Goal: Task Accomplishment & Management: Manage account settings

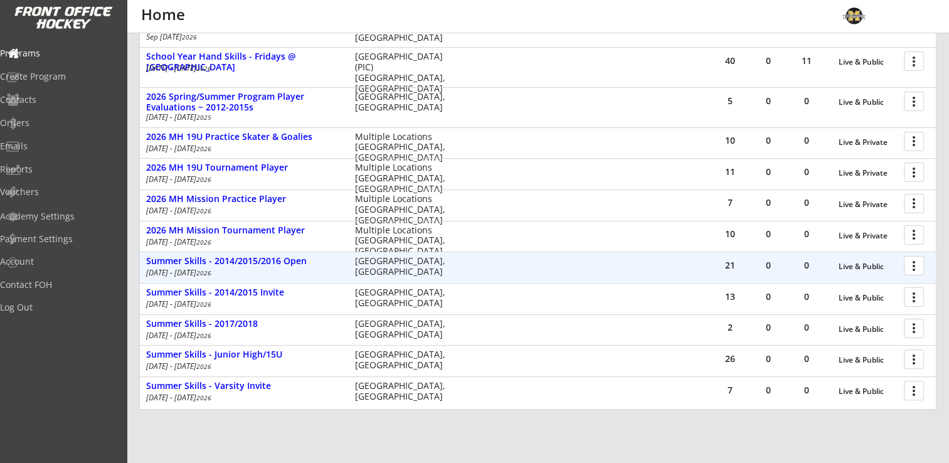
scroll to position [339, 0]
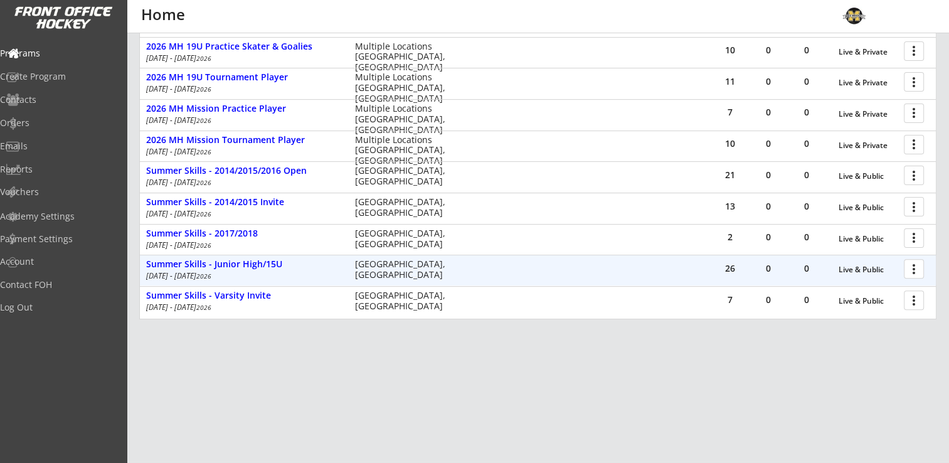
click at [925, 267] on div at bounding box center [916, 268] width 22 height 22
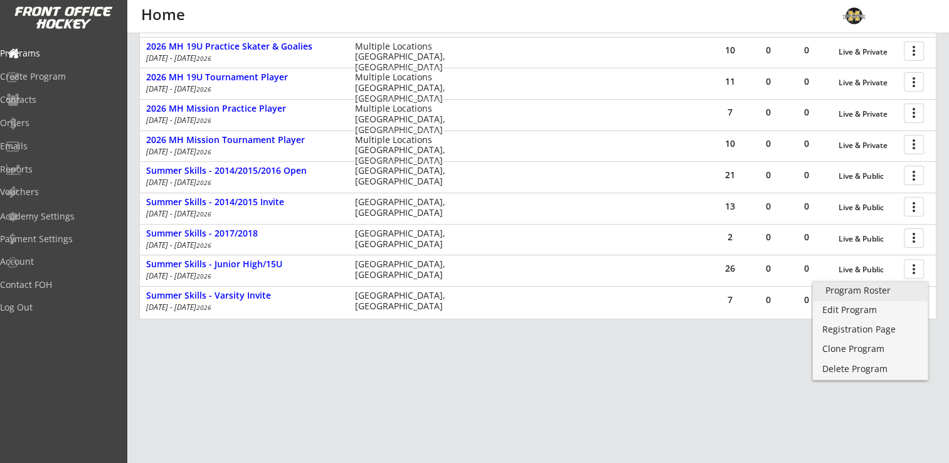
click at [890, 287] on div "Program Roster" at bounding box center [870, 290] width 90 height 9
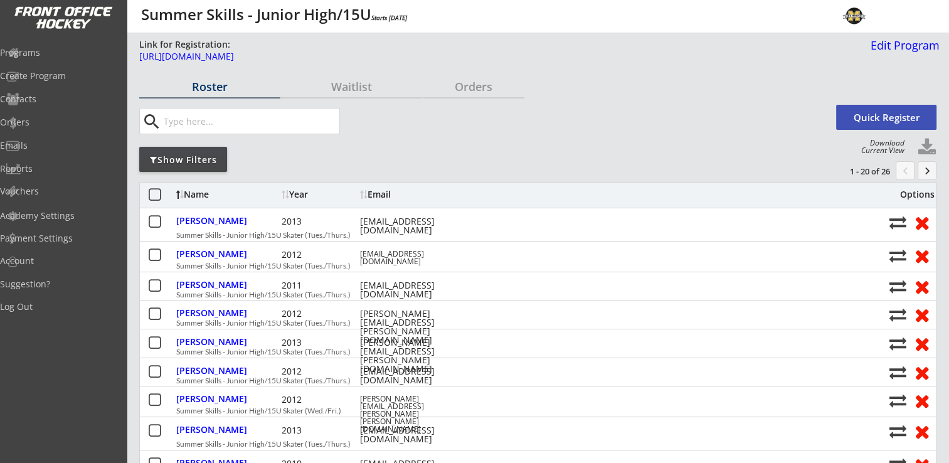
click at [927, 166] on button "keyboard_arrow_right" at bounding box center [926, 170] width 19 height 19
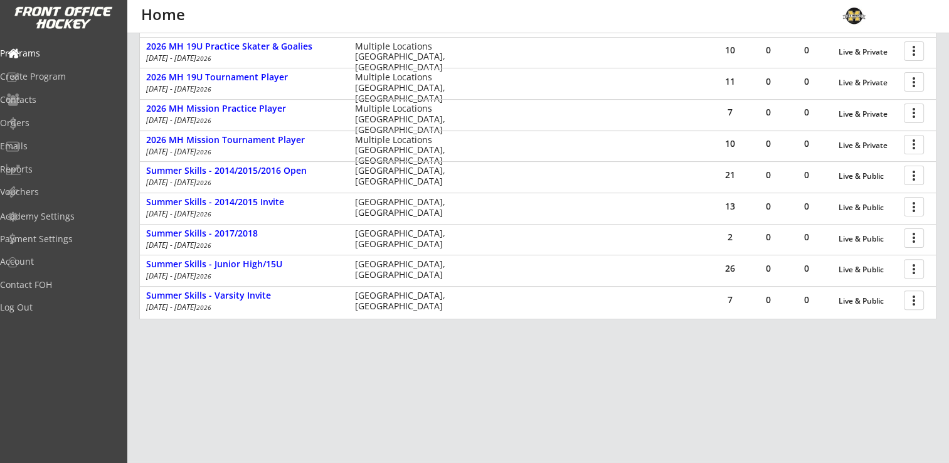
scroll to position [88, 0]
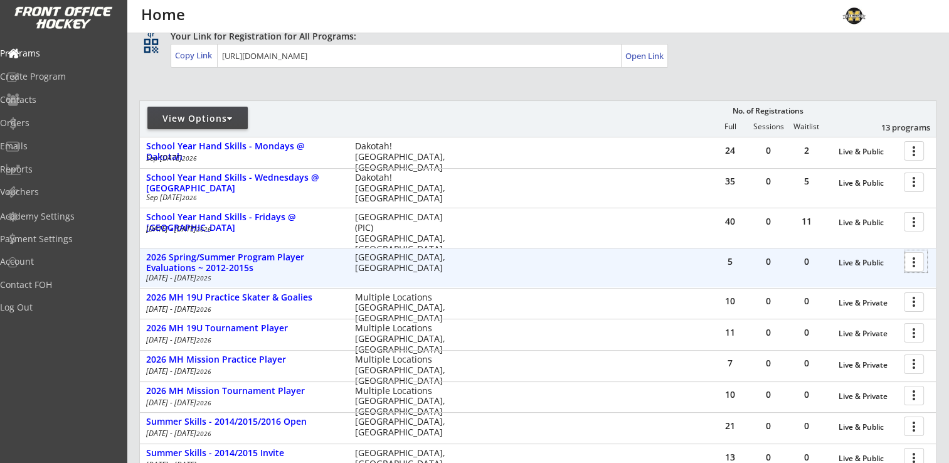
click at [917, 260] on div at bounding box center [916, 261] width 22 height 22
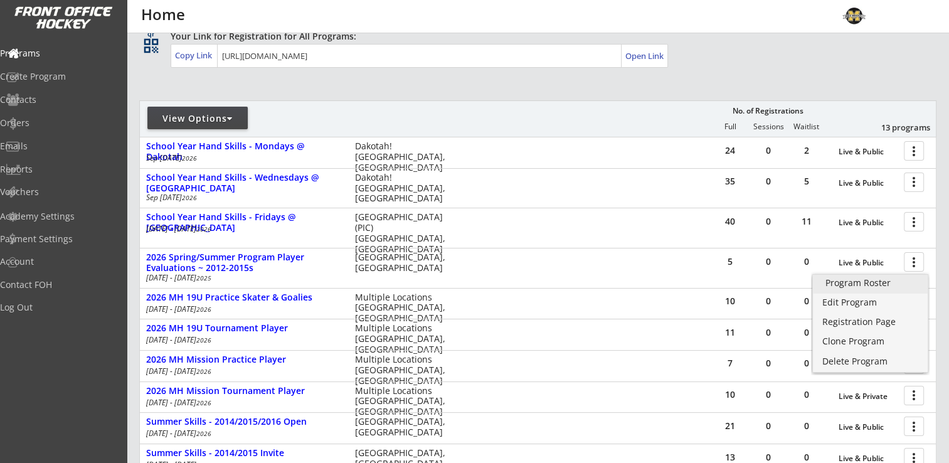
click at [888, 280] on div "Program Roster" at bounding box center [870, 282] width 90 height 9
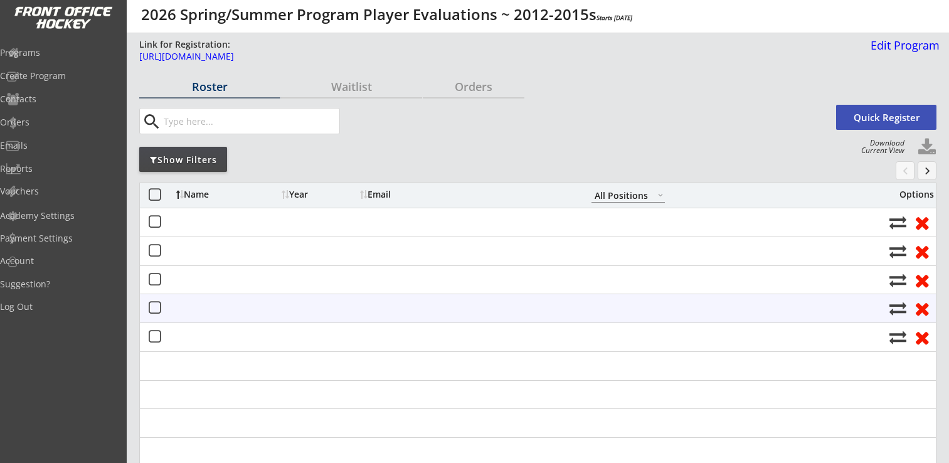
select select ""All Positions""
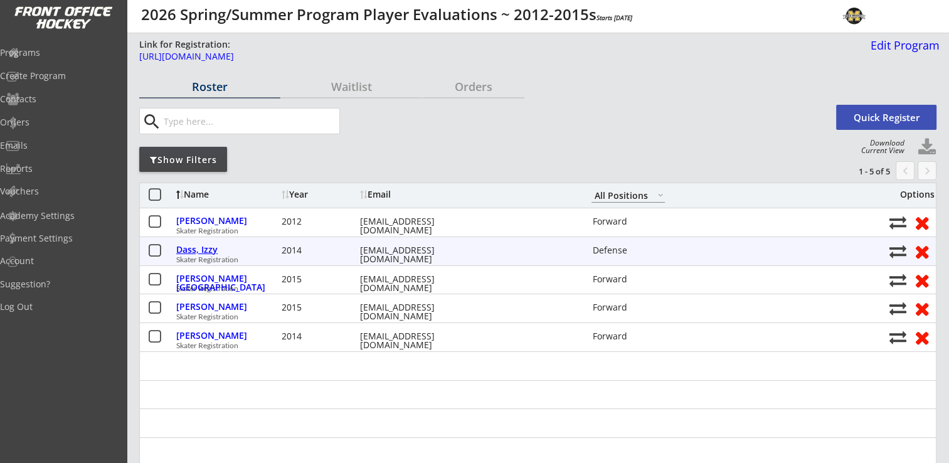
click at [189, 247] on div "Dass, Izzy" at bounding box center [227, 249] width 102 height 9
select select ""Defense""
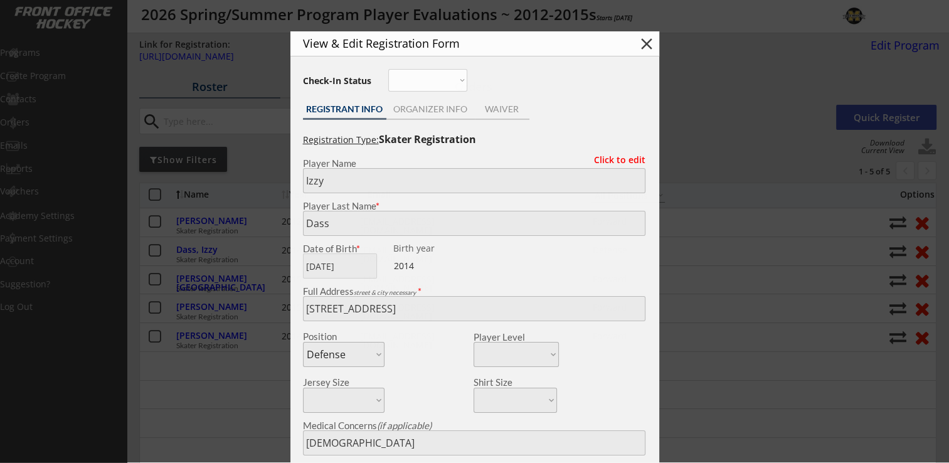
type input "[DEMOGRAPHIC_DATA]"
type input "U10A OMGHA"
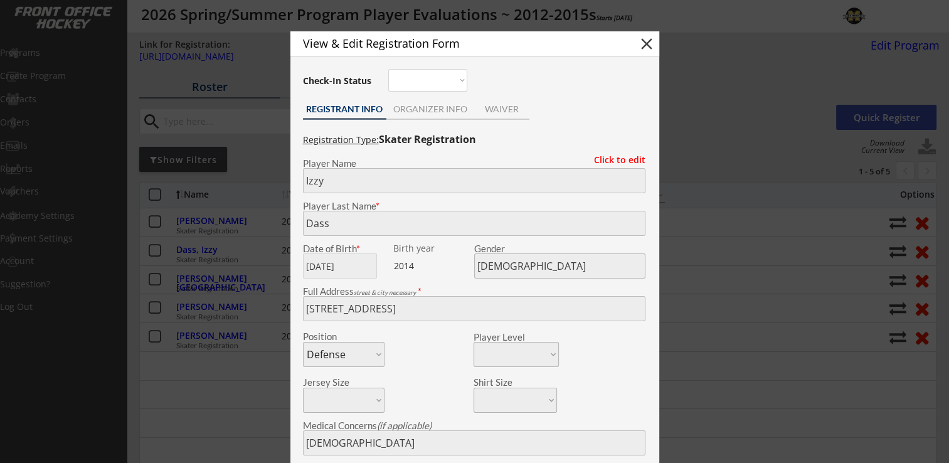
click at [648, 45] on button "close" at bounding box center [646, 43] width 19 height 19
select select ""PLACEHOLDER_1427118222253""
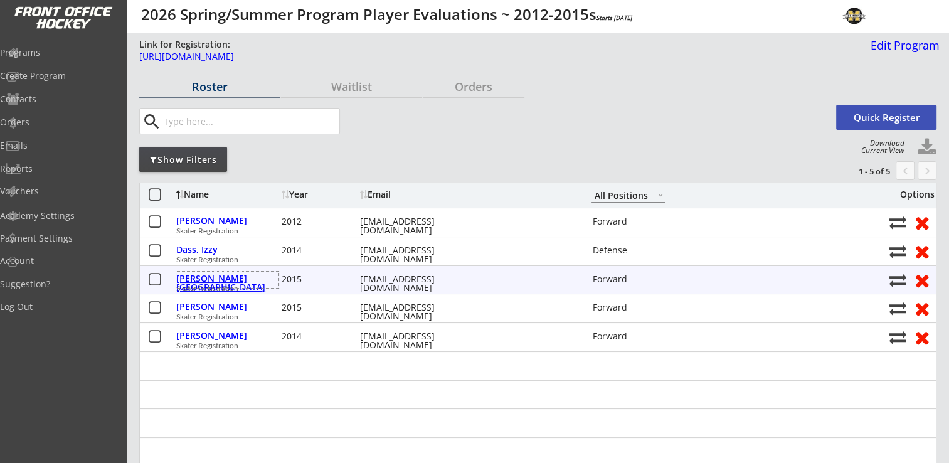
click at [208, 277] on div "Koski, Tessa" at bounding box center [227, 283] width 102 height 18
type input "Tessa"
type input "Koski"
type input "10/25/2015"
type input "Female"
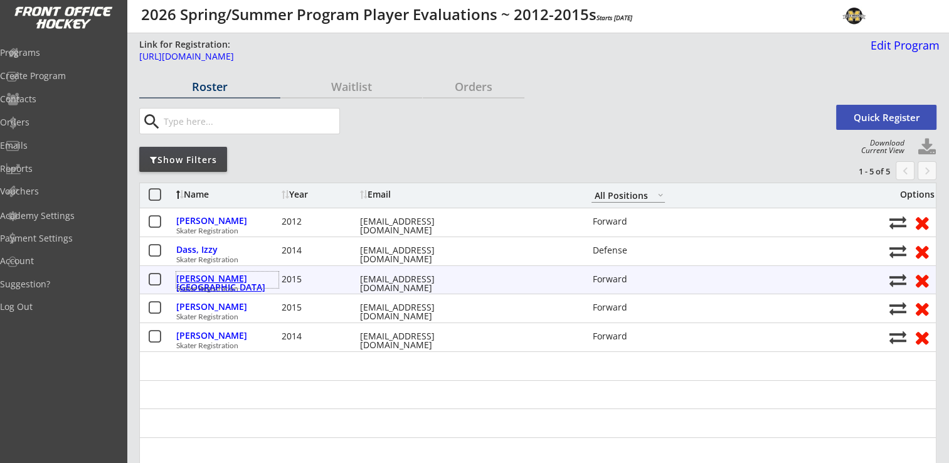
type input "3732 Jeffers Ct NW, Prior Lake, MN 55372, USA"
select select ""Forward""
type input "Kare Koski"
type input "(608) 338-3599"
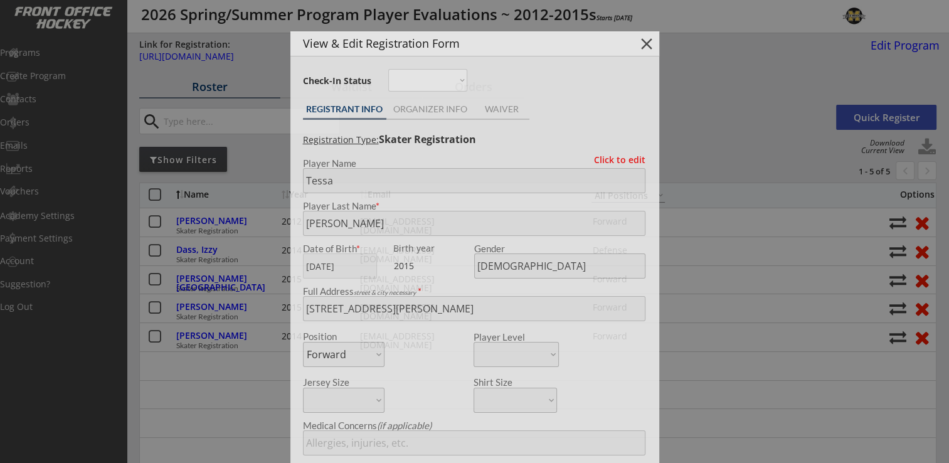
type input "Prior Lake 10UB1"
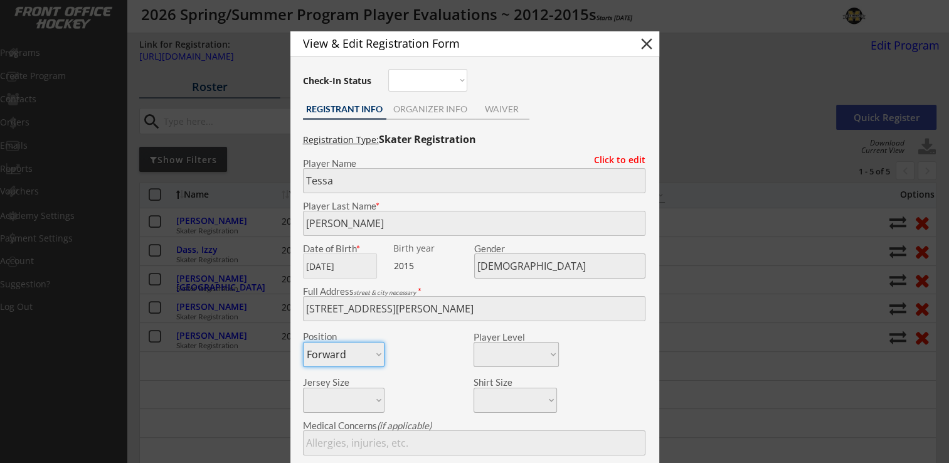
click at [644, 39] on button "close" at bounding box center [646, 43] width 19 height 19
select select ""PLACEHOLDER_1427118222253""
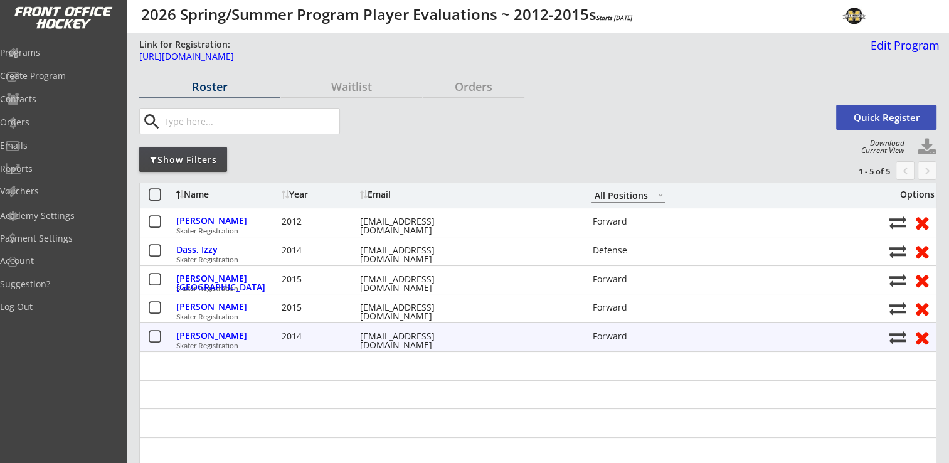
click at [215, 327] on div "Marchand, Reese 2014 meganlorenz@gmail.com Forward Skater Registration" at bounding box center [538, 337] width 796 height 28
click at [216, 337] on div "Marchand, Reese" at bounding box center [227, 335] width 102 height 9
type input "Reese"
type input "Marchand"
type input "06/30/2014"
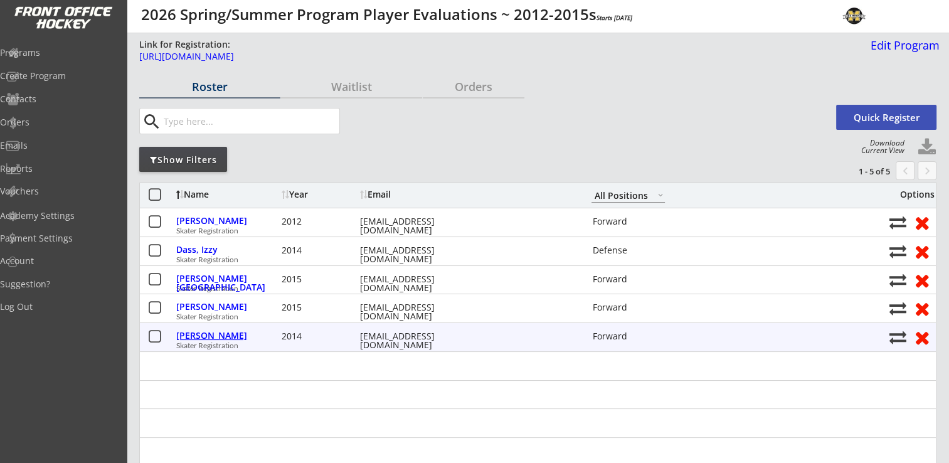
type input "Female"
type input "4640 Palmer Ct, Excelsior, MN 55331, USA"
select select ""Forward""
type input "Adam Marchand"
type input "(612) 226-6240"
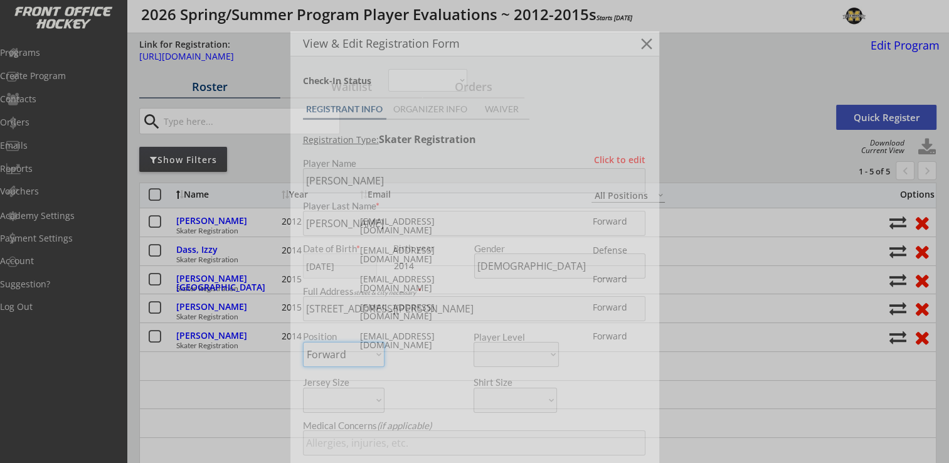
type input "Orono Westonka 10U B1"
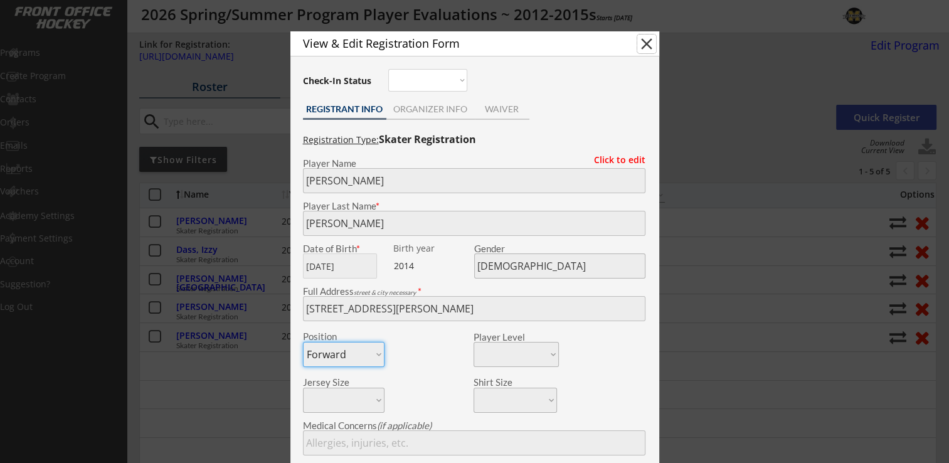
click at [644, 41] on button "close" at bounding box center [646, 43] width 19 height 19
select select ""PLACEHOLDER_1427118222253""
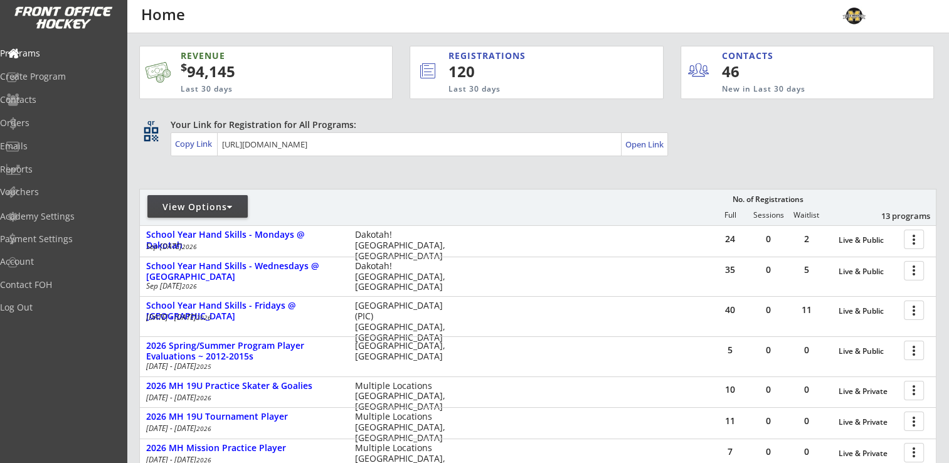
click at [203, 198] on div "View Options" at bounding box center [197, 206] width 100 height 23
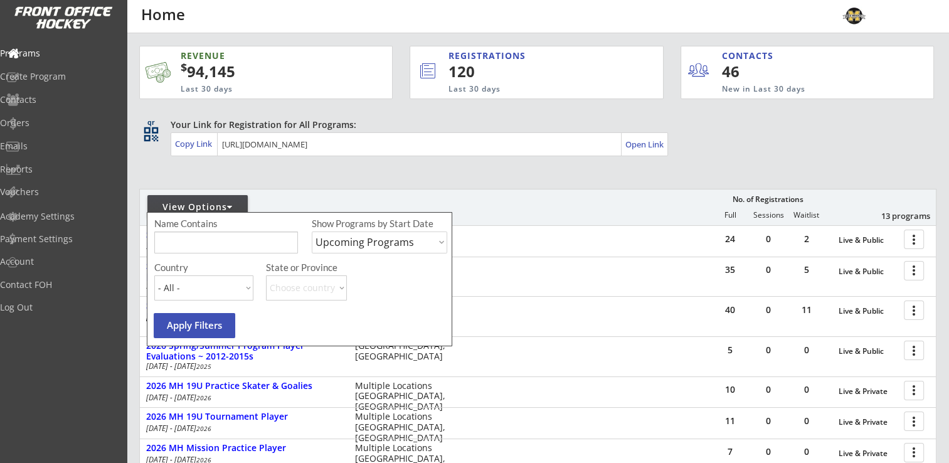
click at [424, 250] on select "Upcoming Programs Past Programs Specific Date Range" at bounding box center [379, 242] width 135 height 22
select select ""Past Programs""
click at [312, 231] on select "Upcoming Programs Past Programs Specific Date Range" at bounding box center [379, 242] width 135 height 22
click at [208, 330] on button "Apply Filters" at bounding box center [195, 325] width 82 height 25
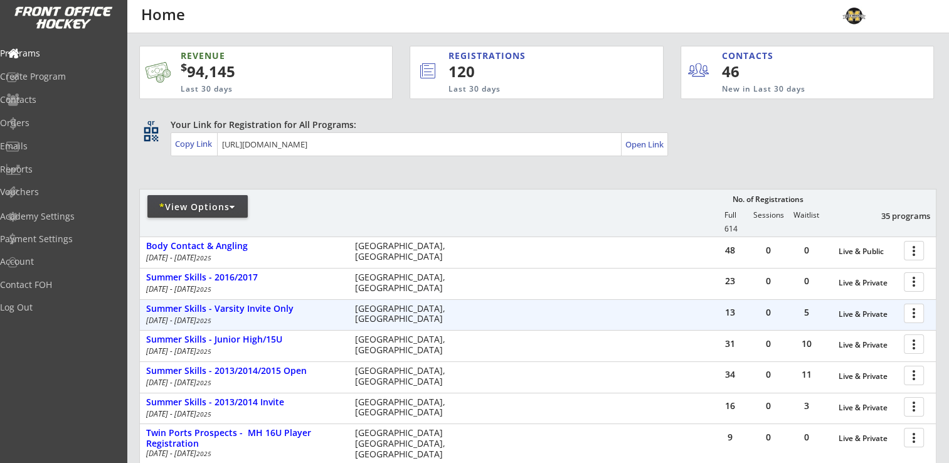
scroll to position [63, 0]
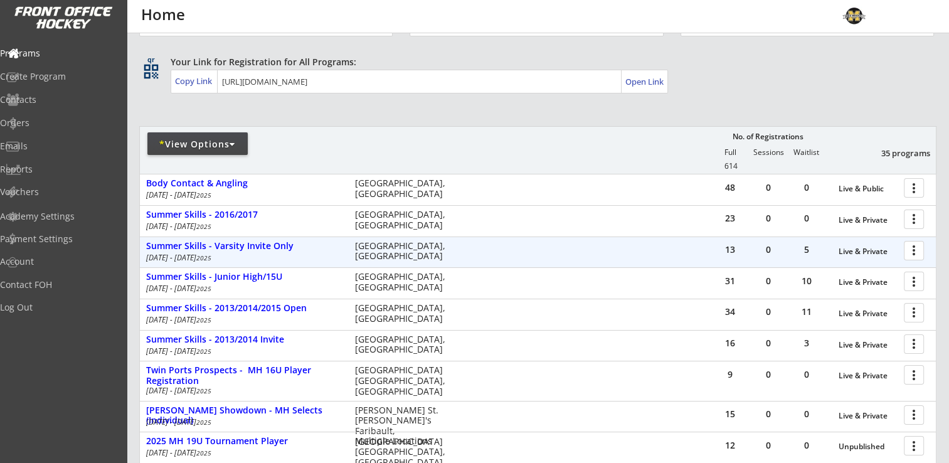
click at [913, 250] on div at bounding box center [916, 250] width 22 height 22
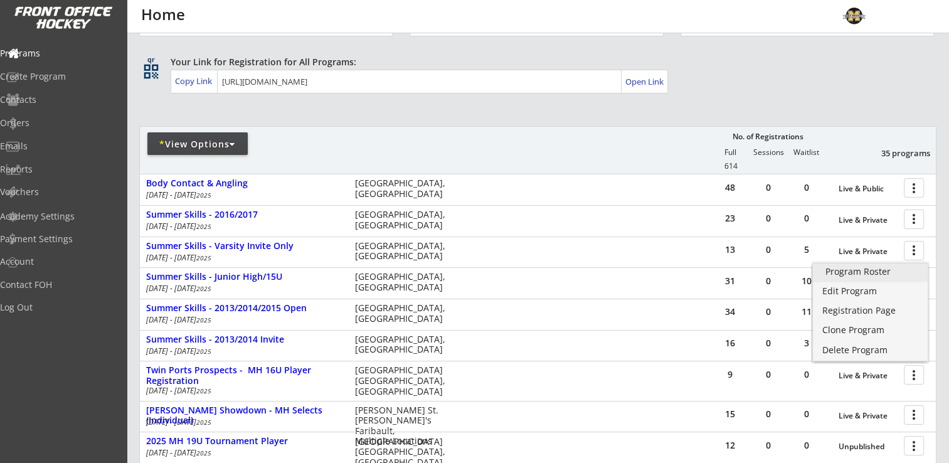
click at [856, 271] on div "Program Roster" at bounding box center [870, 271] width 90 height 9
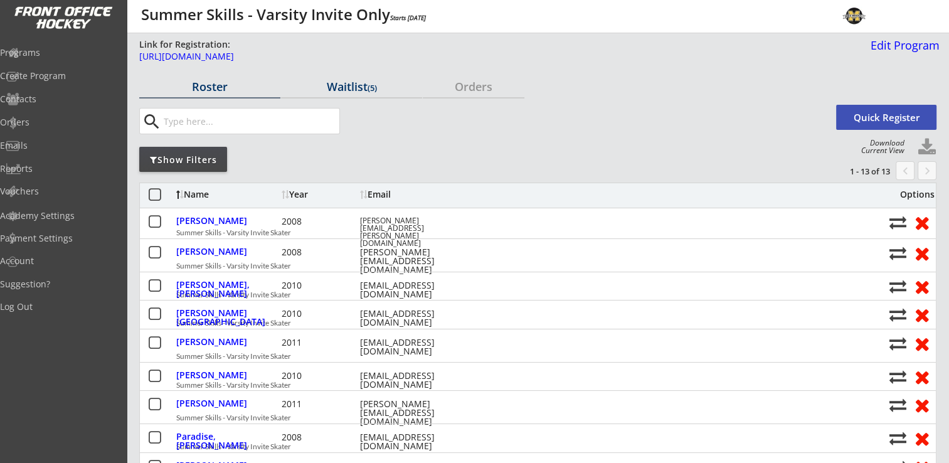
click at [357, 81] on div "Waitlist (5)" at bounding box center [351, 86] width 141 height 11
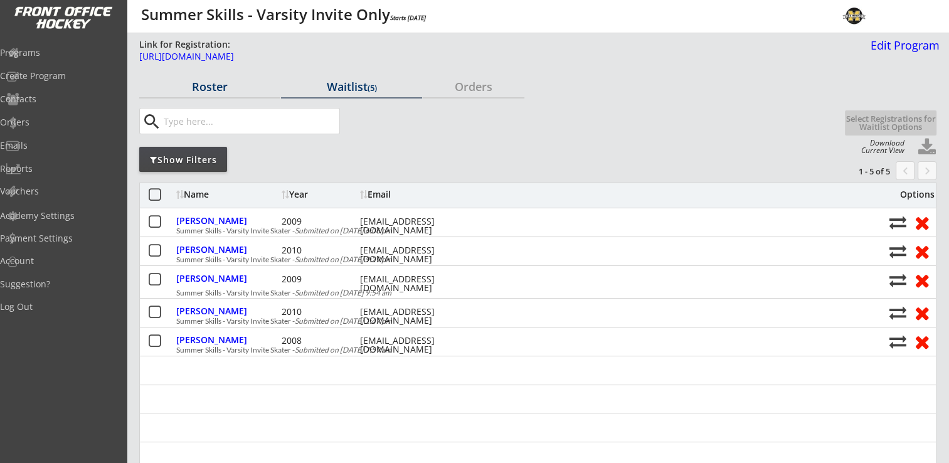
click at [228, 89] on div "Roster" at bounding box center [209, 86] width 141 height 11
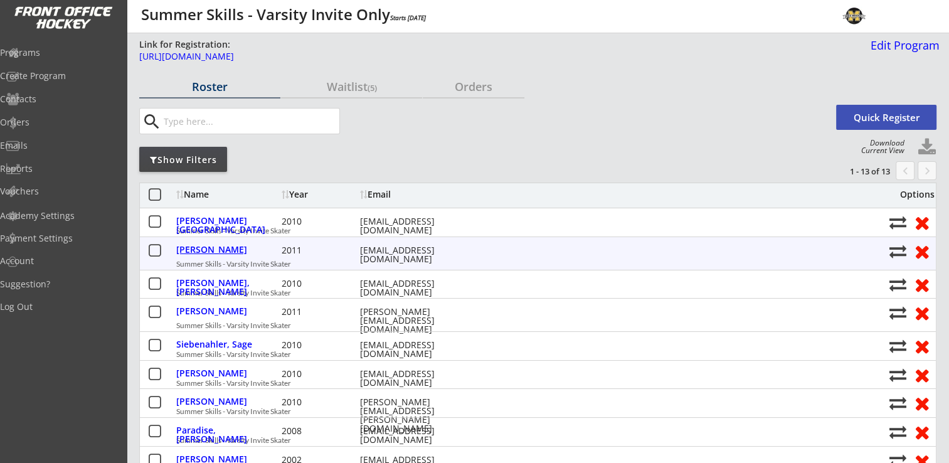
click at [197, 246] on div "Mcnee, Izzy" at bounding box center [227, 249] width 102 height 9
select select ""Adult Small""
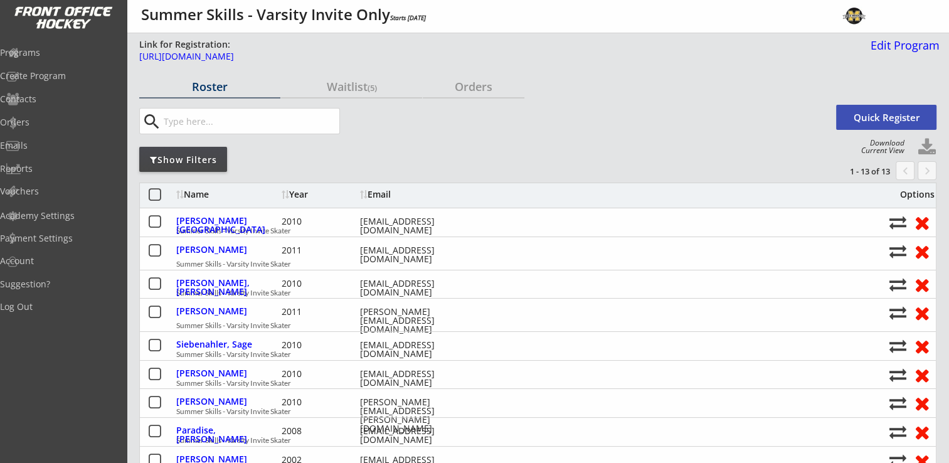
type input "Female"
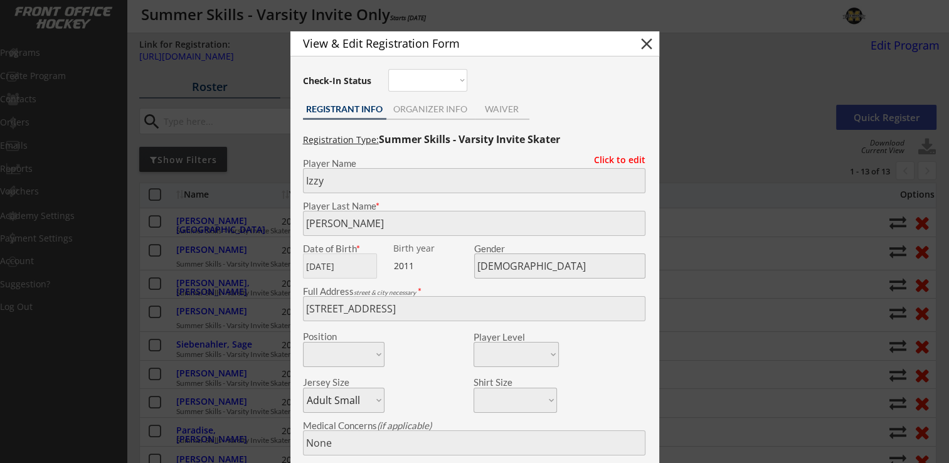
click at [647, 40] on button "close" at bounding box center [646, 43] width 19 height 19
select select ""PLACEHOLDER_1427118222253""
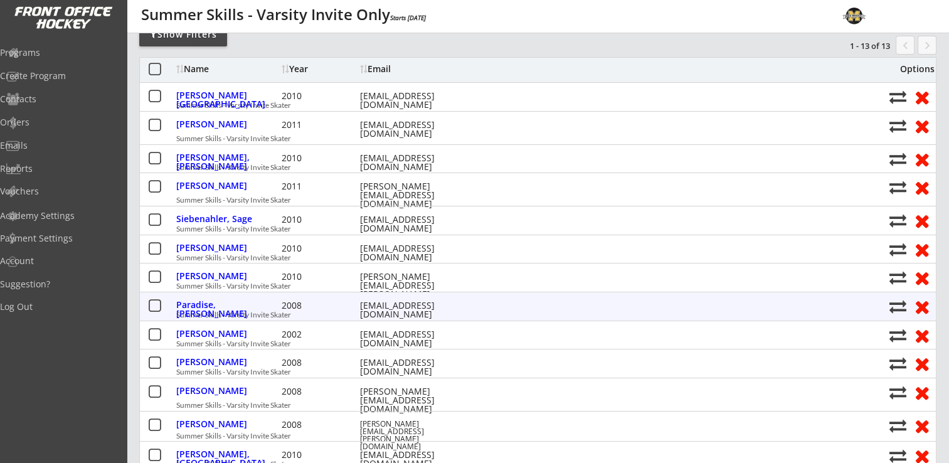
scroll to position [63, 0]
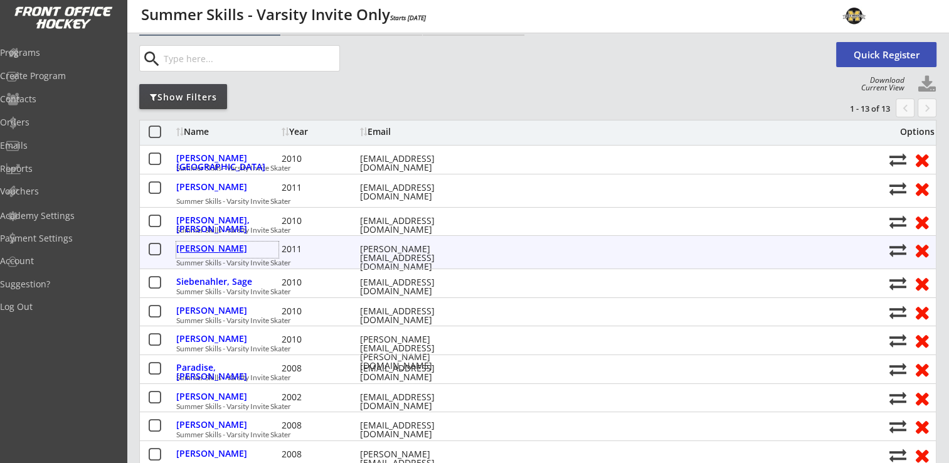
click at [209, 245] on div "Palmstein, Reese" at bounding box center [227, 248] width 102 height 9
type input "Reese"
type input "Palmstein"
type input "03/05/2011"
type input "Female"
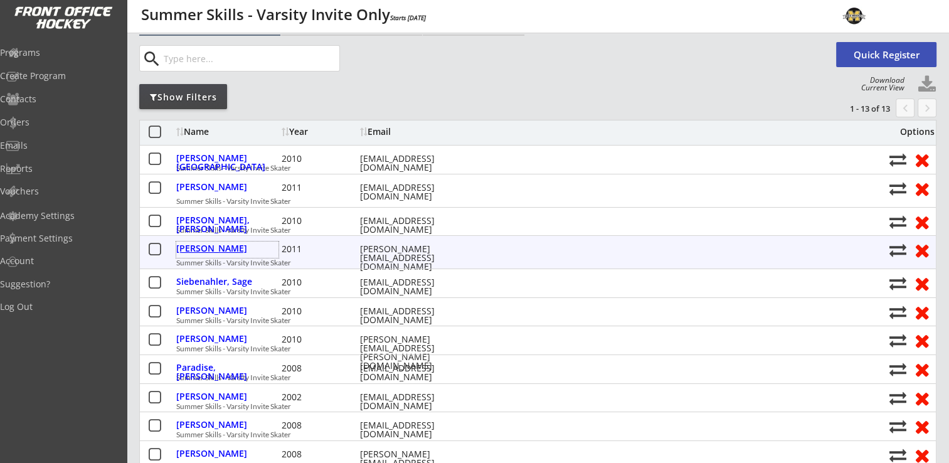
type input "24405 E Cedar Lake Dr, New Prague, MN 56071, USA"
select select ""Adult Small""
type input "Emily Palmstein"
type input "(612) 889-8797"
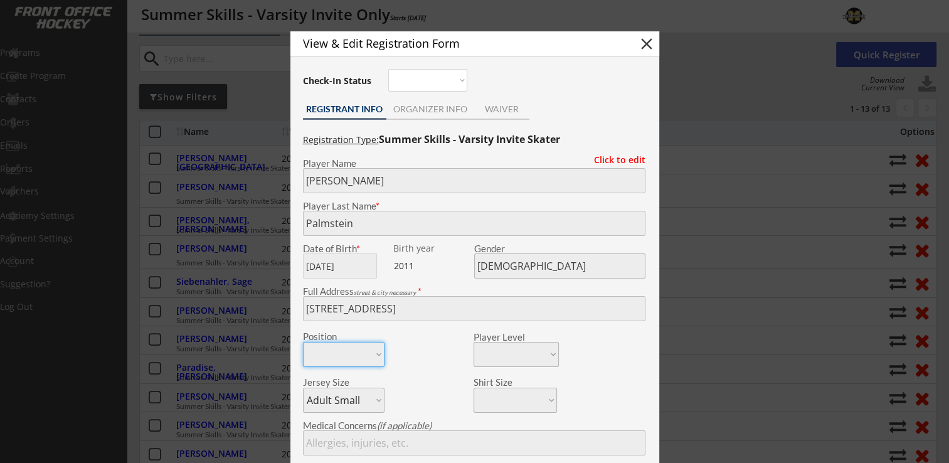
click at [647, 40] on button "close" at bounding box center [646, 43] width 19 height 19
select select ""PLACEHOLDER_1427118222253""
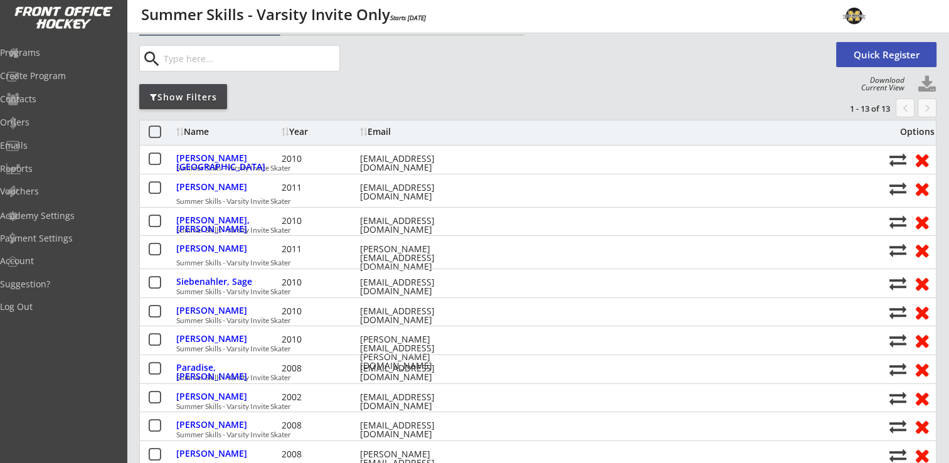
click at [47, 44] on div "Programs Create Program Contacts Orders Emails Reports Vouchers" at bounding box center [63, 122] width 127 height 166
drag, startPoint x: 47, startPoint y: 44, endPoint x: 48, endPoint y: 53, distance: 8.9
click at [48, 53] on div "Programs" at bounding box center [59, 52] width 113 height 9
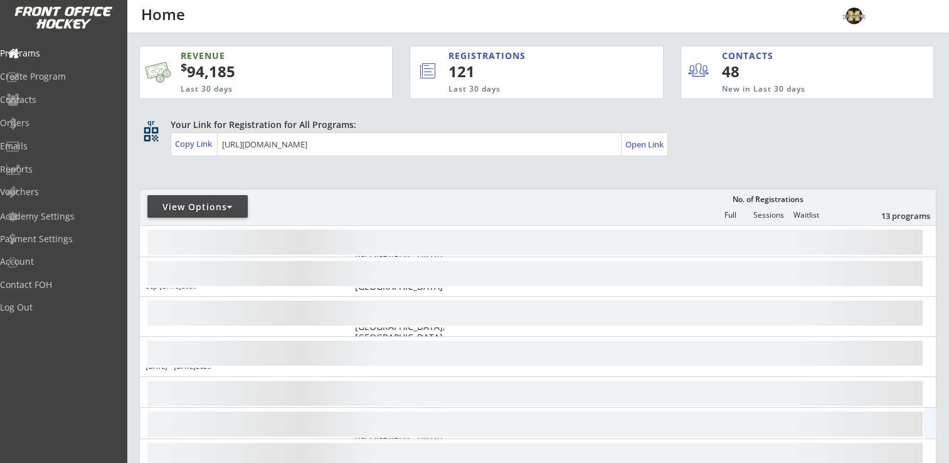
scroll to position [125, 0]
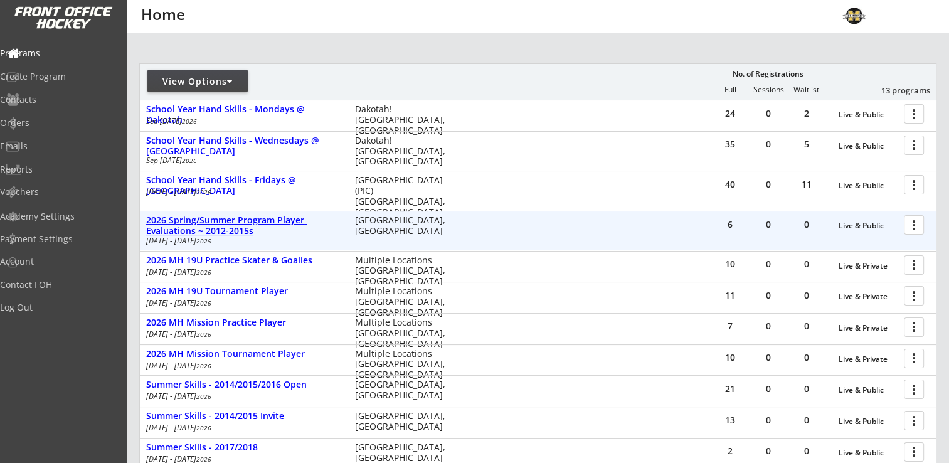
click at [256, 219] on div "2026 Spring/Summer Program Player Evaluations ~ 2012-2015s" at bounding box center [244, 225] width 196 height 21
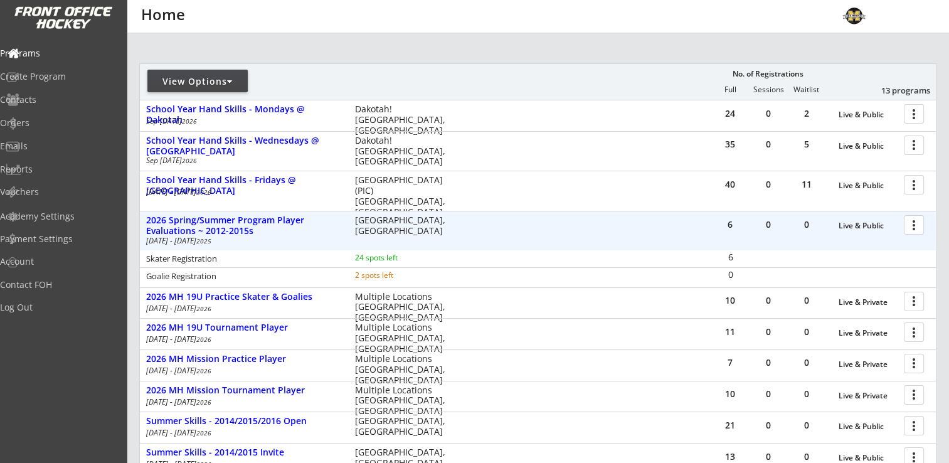
click at [911, 223] on div at bounding box center [916, 224] width 22 height 22
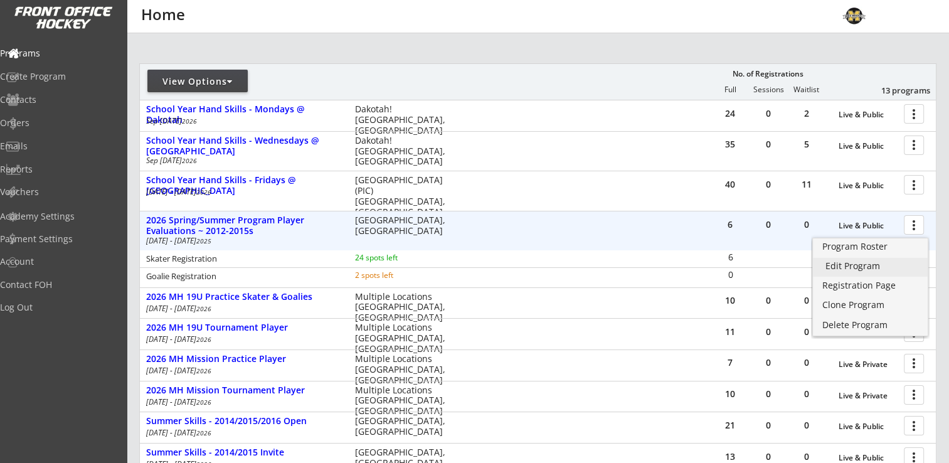
click at [863, 267] on div "Edit Program" at bounding box center [870, 265] width 90 height 9
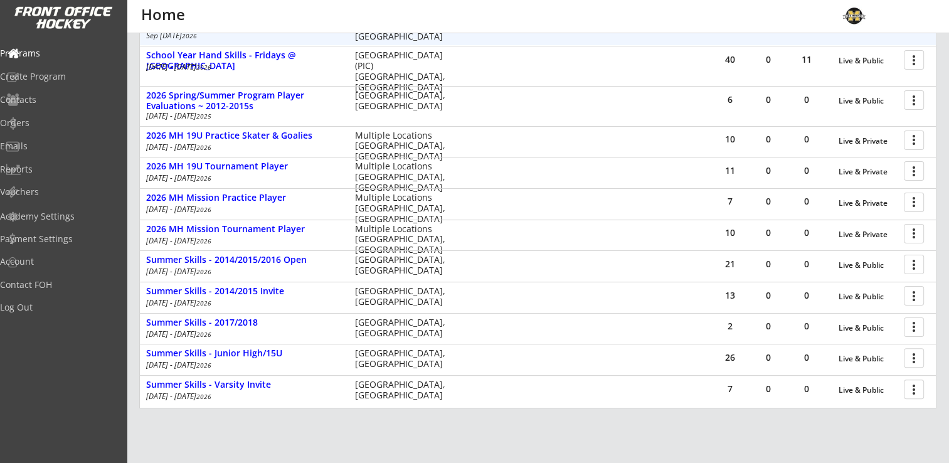
scroll to position [251, 0]
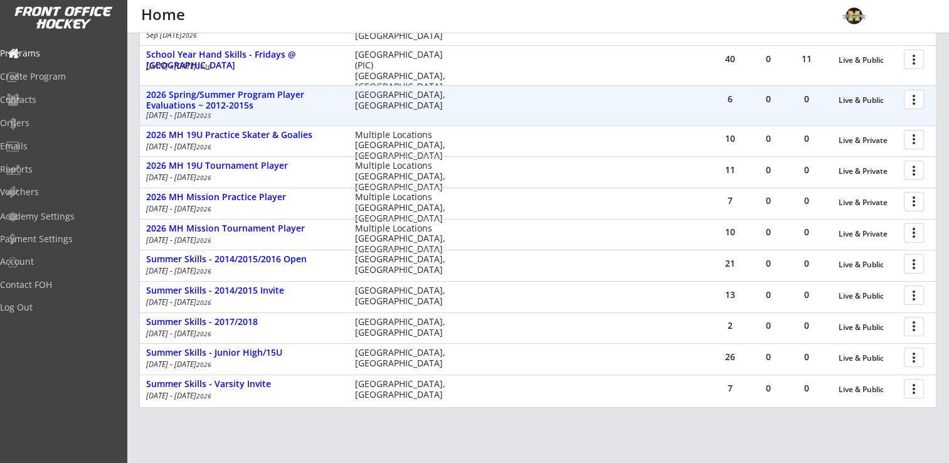
click at [918, 93] on div at bounding box center [916, 99] width 22 height 22
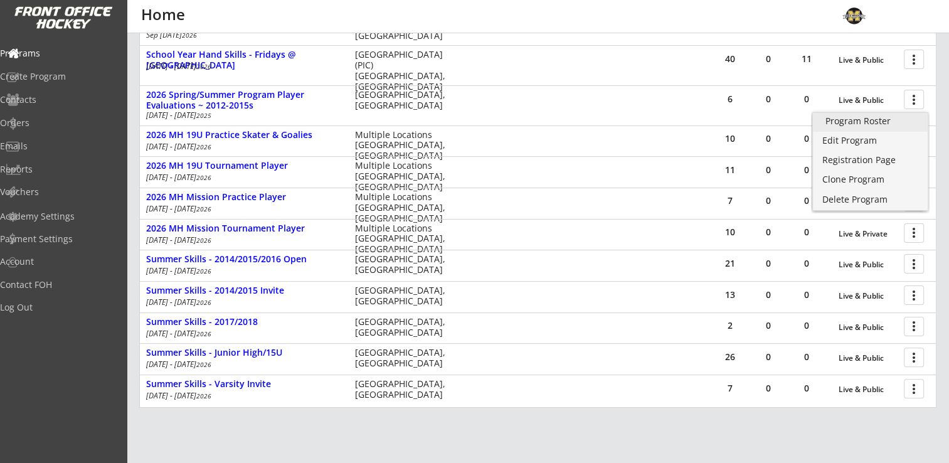
click at [883, 122] on div "Program Roster" at bounding box center [870, 121] width 90 height 9
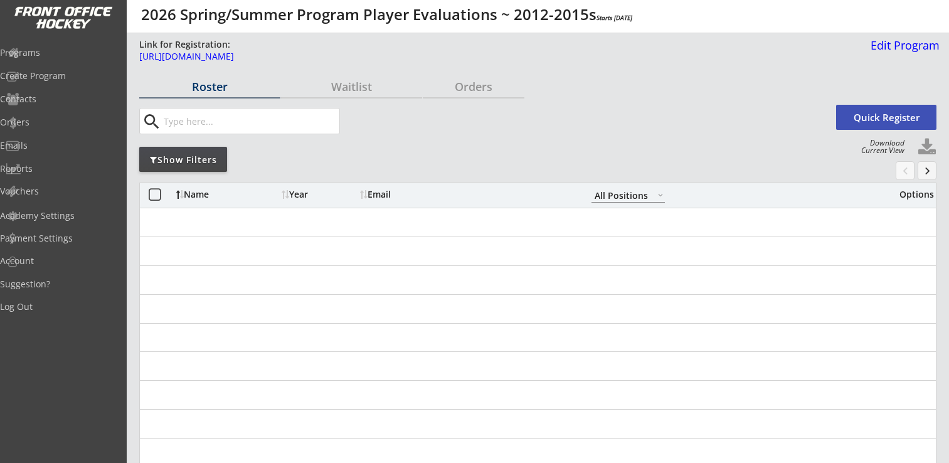
select select ""All Positions""
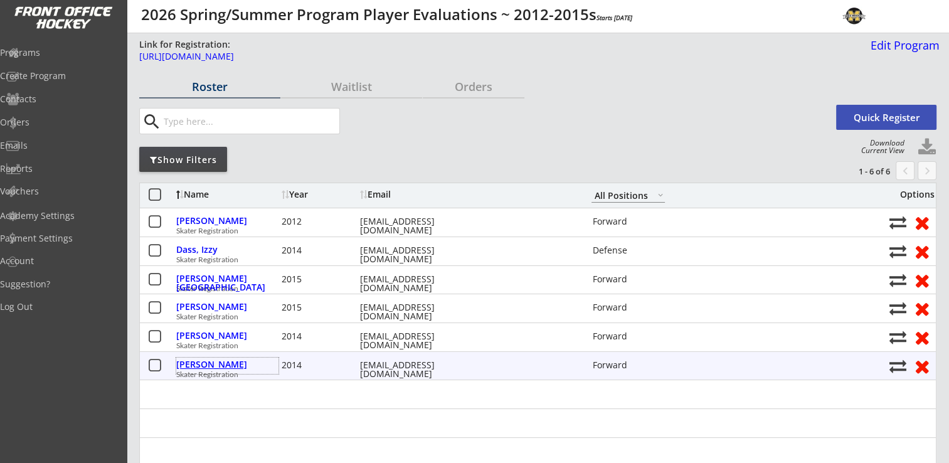
click at [211, 367] on div "Neuman, Kate" at bounding box center [227, 364] width 102 height 9
select select ""Forward""
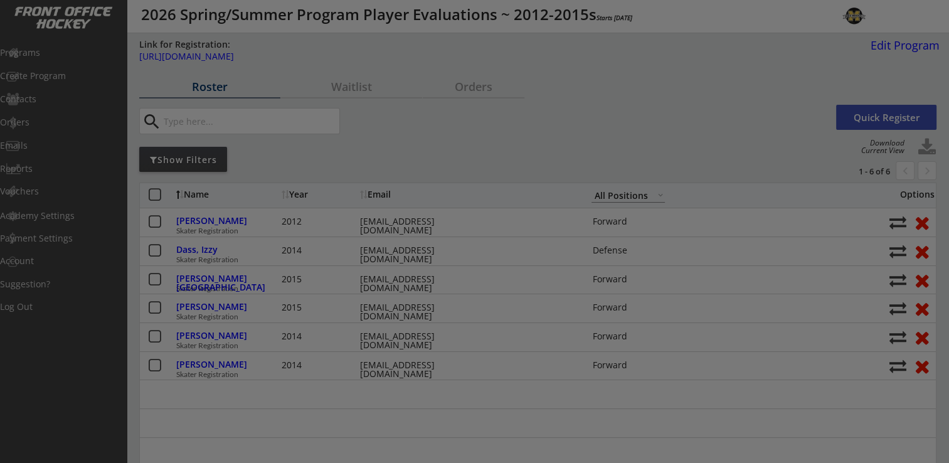
type input "Female"
type input "EP B"
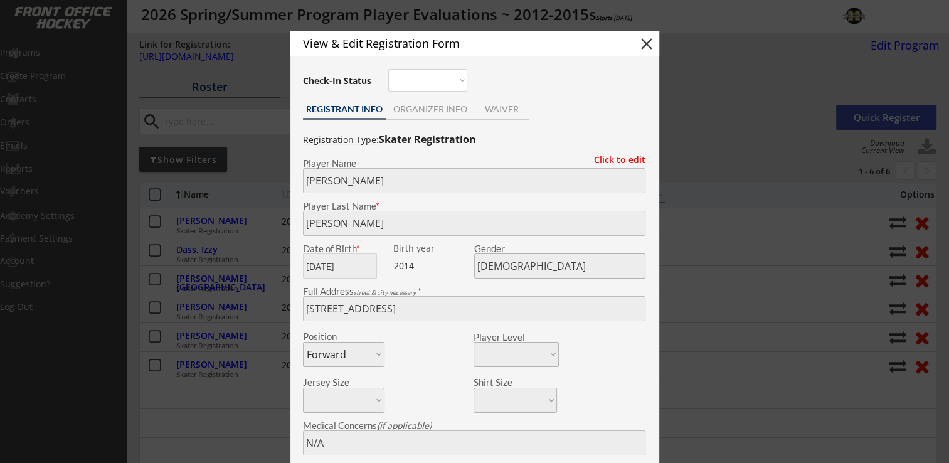
click at [652, 43] on button "close" at bounding box center [646, 43] width 19 height 19
select select ""PLACEHOLDER_1427118222253""
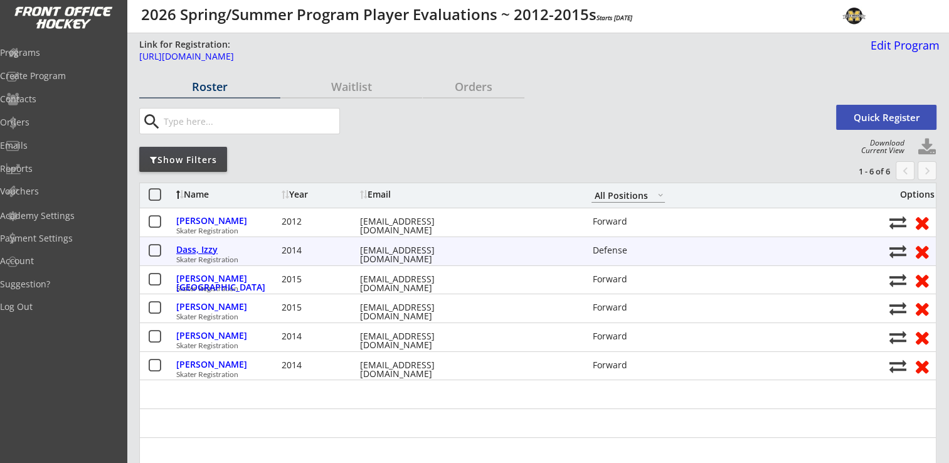
click at [202, 249] on div "Dass, Izzy" at bounding box center [227, 249] width 102 height 9
type input "Izzy"
type input "Dass"
type input "06/03/2014"
type input "Female"
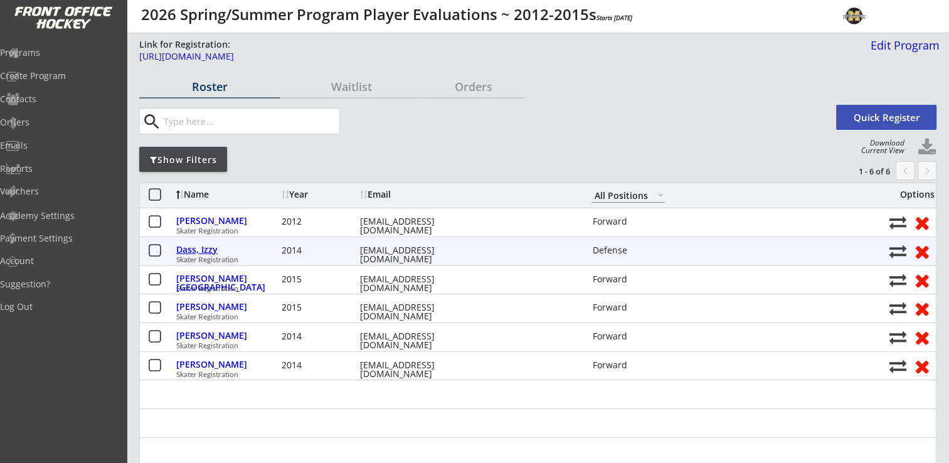
type input "7806 Yucca Ln N, Maple Grove, MN 55311, USA"
select select ""Defense""
type input "Asthma"
type input "Aaron Dass"
type input "(612) 226-3508"
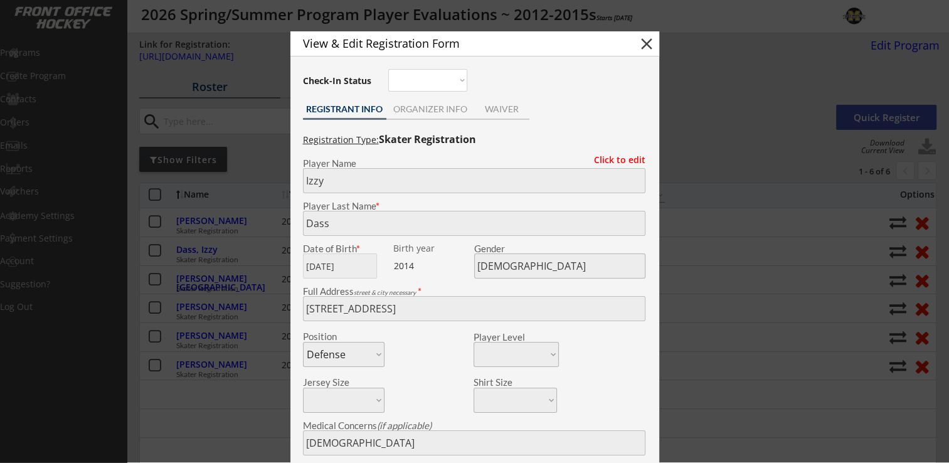
type input "U10A OMGHA"
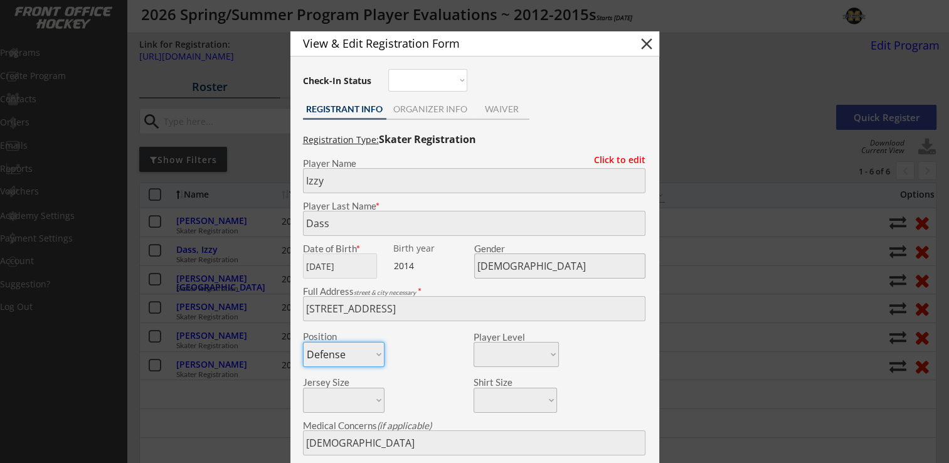
click at [650, 44] on button "close" at bounding box center [646, 43] width 19 height 19
select select ""PLACEHOLDER_1427118222253""
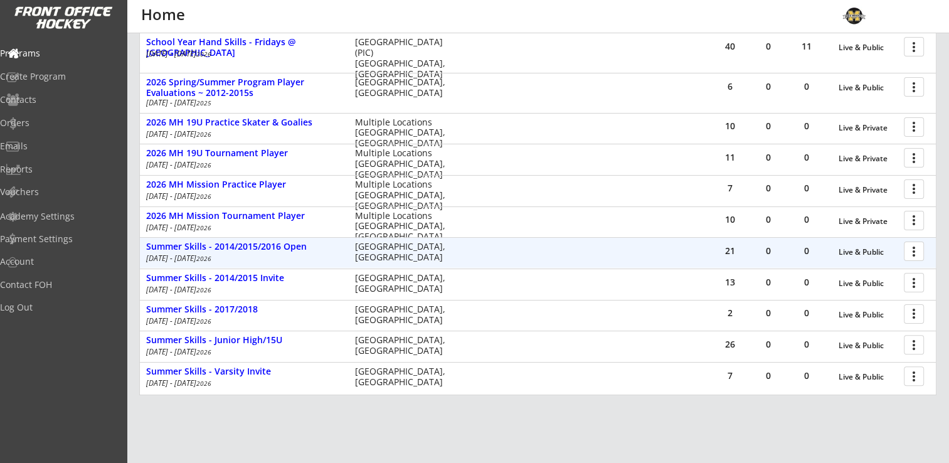
scroll to position [246, 0]
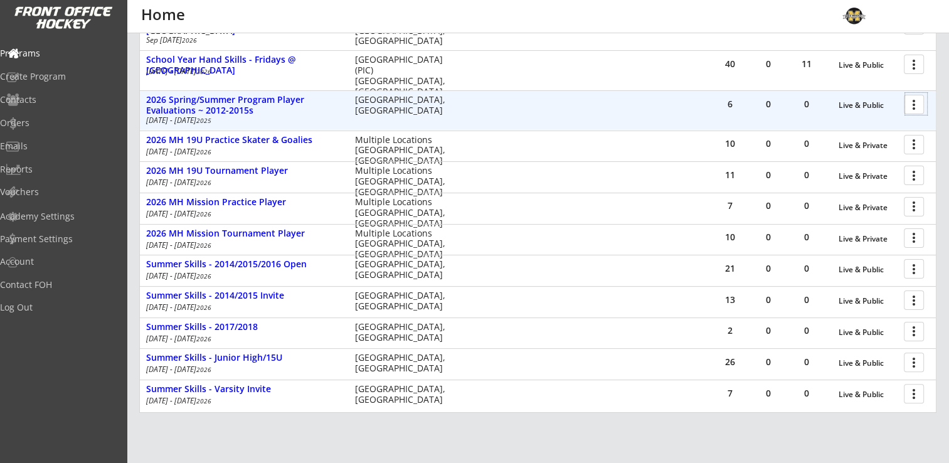
click at [925, 104] on div at bounding box center [916, 104] width 22 height 22
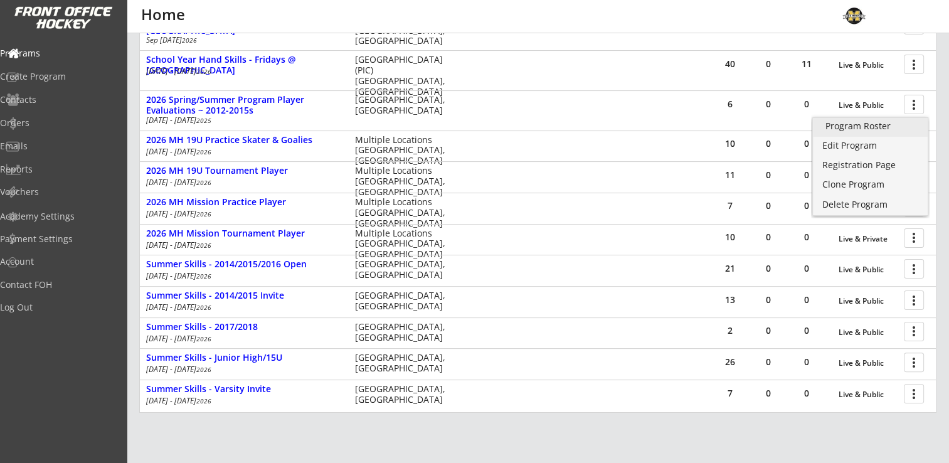
click at [880, 122] on div "Program Roster" at bounding box center [870, 126] width 90 height 9
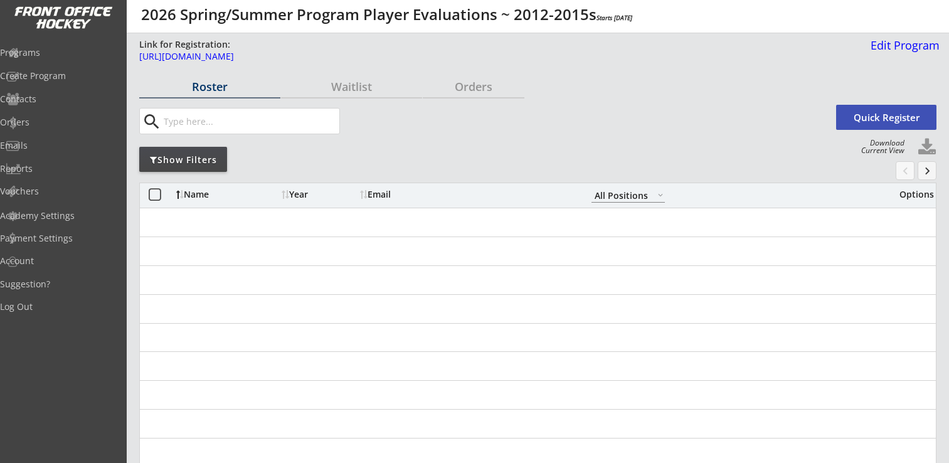
select select ""All Positions""
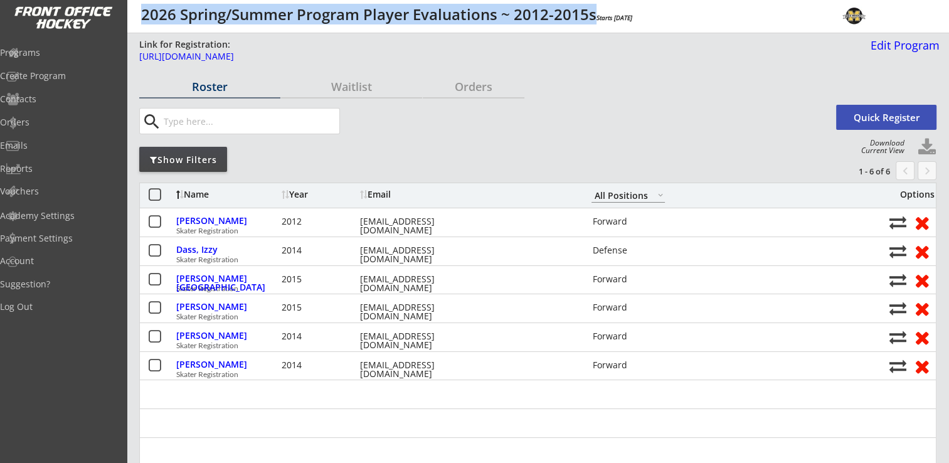
drag, startPoint x: 142, startPoint y: 16, endPoint x: 594, endPoint y: 21, distance: 452.0
click at [594, 21] on div "2026 Spring/Summer Program Player Evaluations ~ 2012-2015s Starts Sep 19, 2025" at bounding box center [662, 14] width 1043 height 15
copy div "2026 Spring/Summer Program Player Evaluations ~ 2012-2015s"
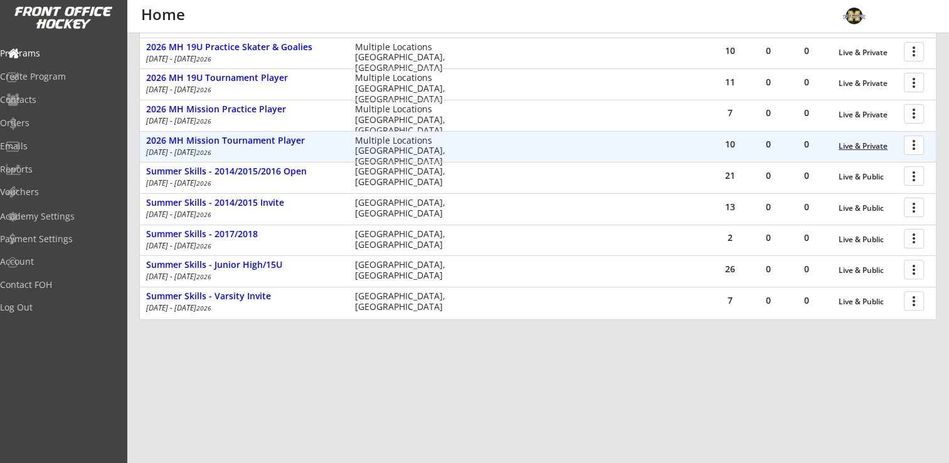
scroll to position [339, 0]
click at [917, 140] on div at bounding box center [916, 144] width 22 height 22
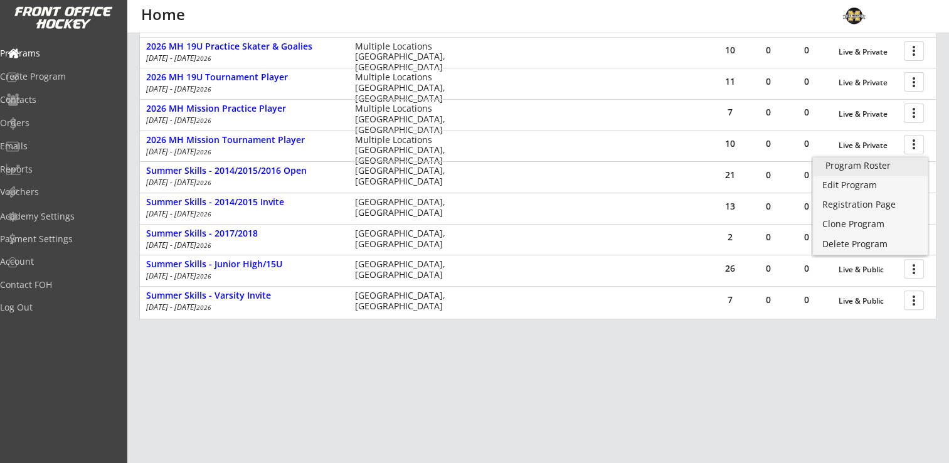
click at [867, 165] on div "Program Roster" at bounding box center [870, 165] width 90 height 9
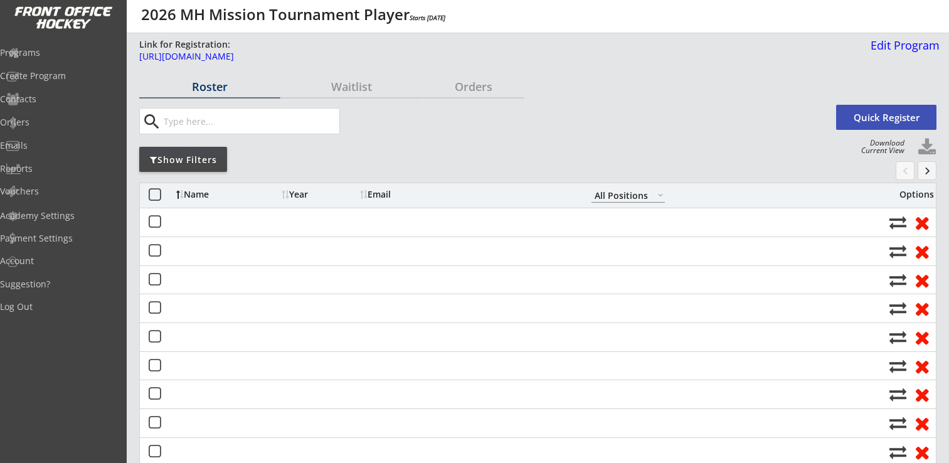
select select ""All Positions""
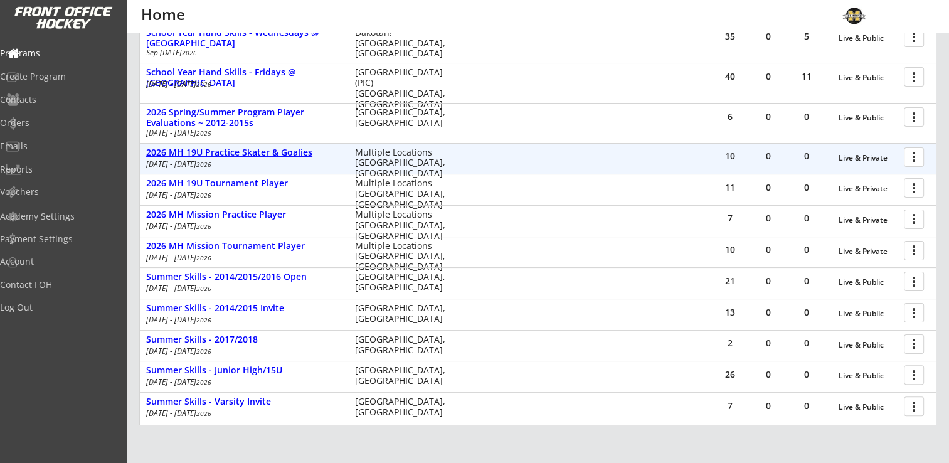
scroll to position [251, 0]
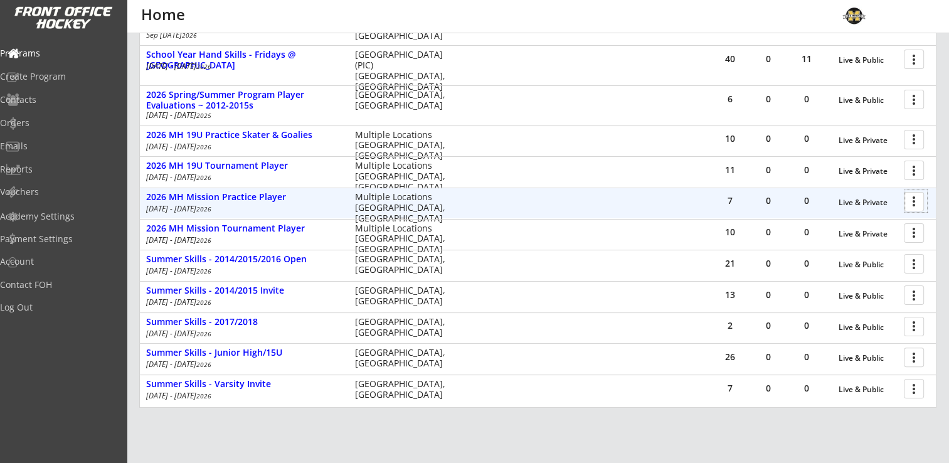
click at [916, 204] on div at bounding box center [916, 201] width 22 height 22
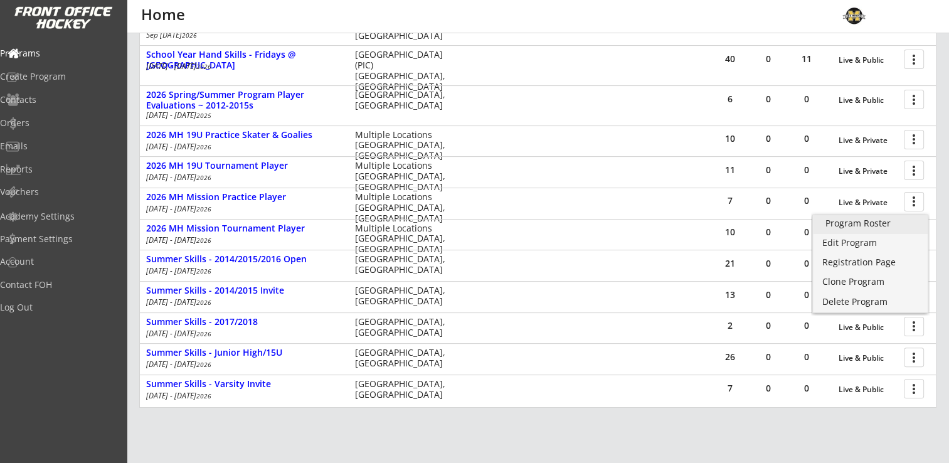
click at [885, 222] on div "Program Roster" at bounding box center [870, 223] width 90 height 9
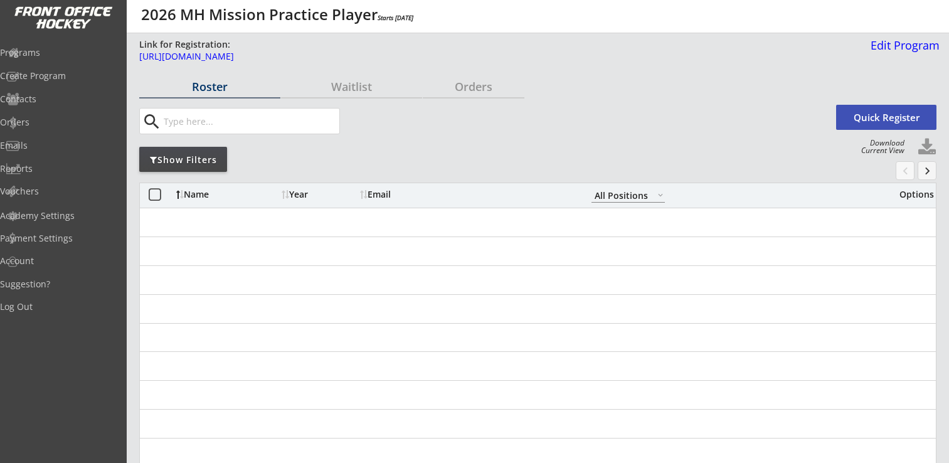
select select ""All Positions""
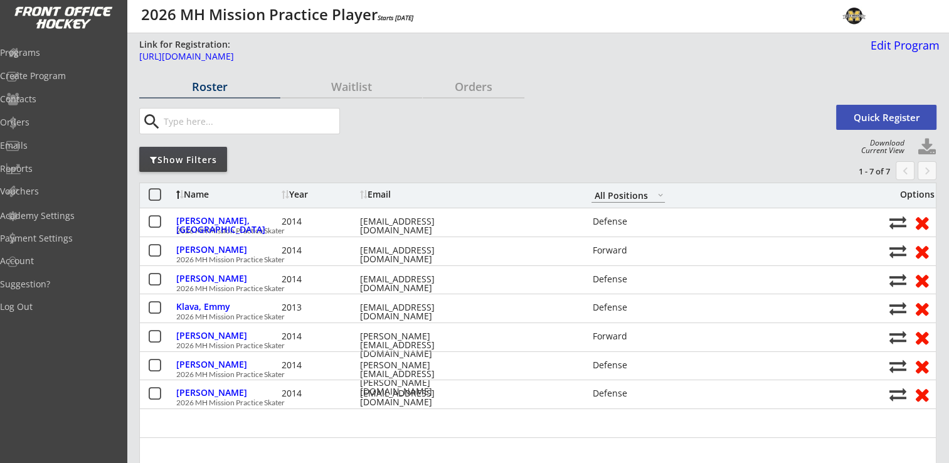
click at [928, 147] on button at bounding box center [926, 147] width 19 height 19
select select ""Player Info""
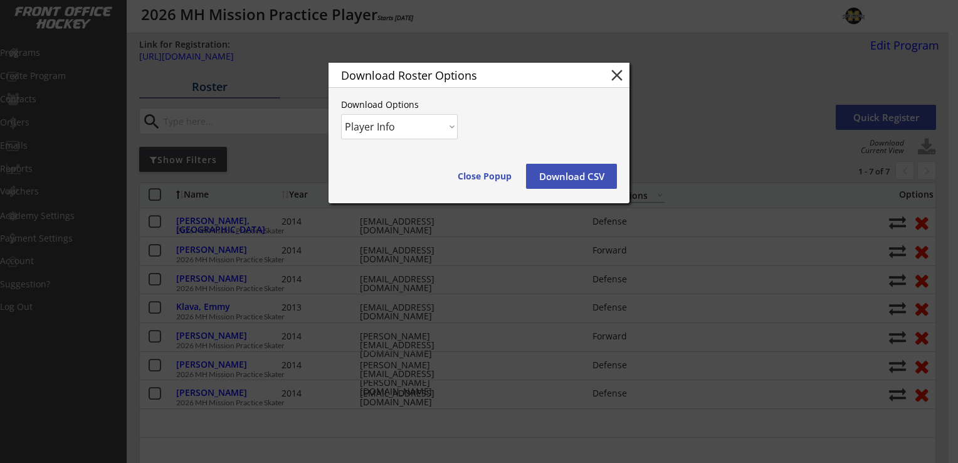
click at [582, 181] on button "Download CSV" at bounding box center [571, 176] width 91 height 25
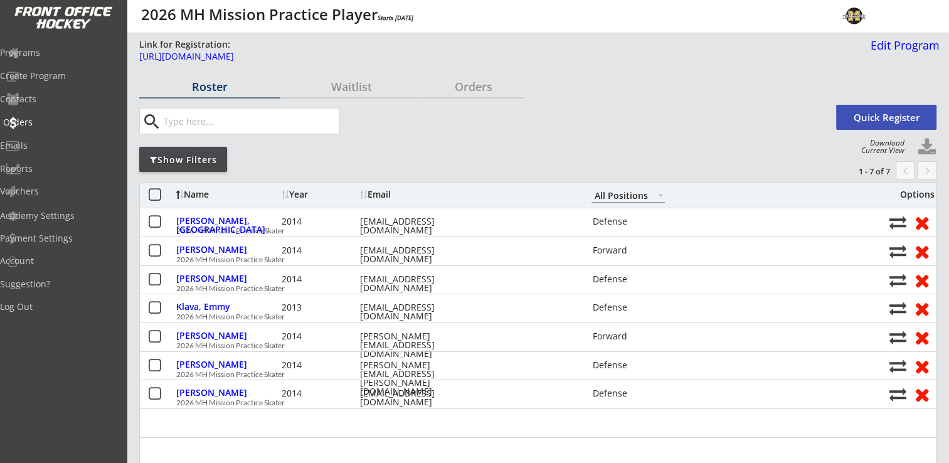
click at [51, 124] on div "Orders" at bounding box center [59, 122] width 113 height 9
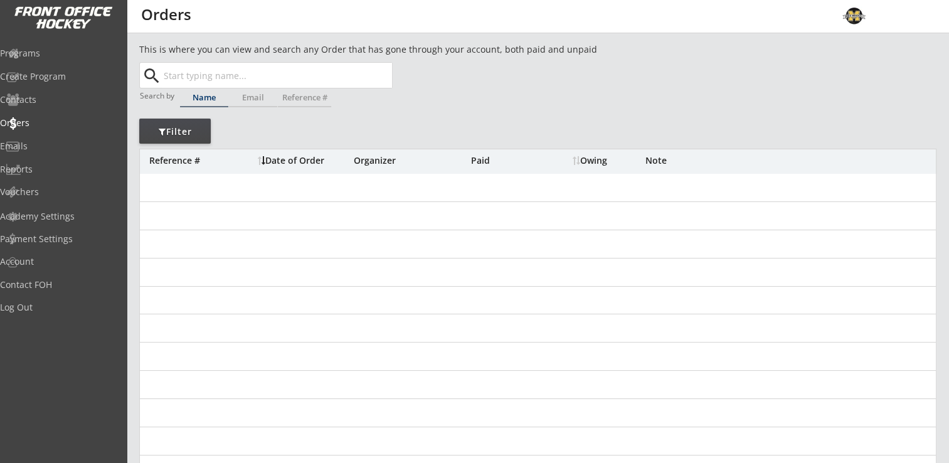
drag, startPoint x: 0, startPoint y: 0, endPoint x: 258, endPoint y: 76, distance: 269.4
click at [258, 76] on input "text" at bounding box center [276, 75] width 231 height 25
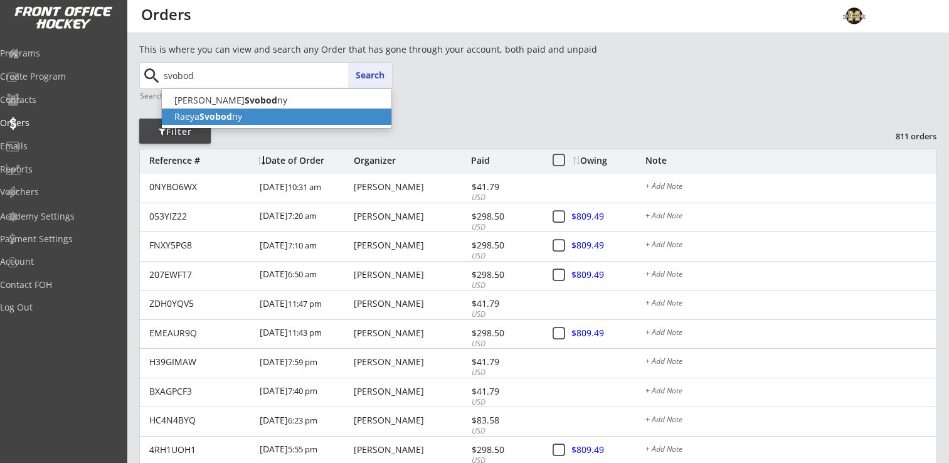
click at [245, 122] on p "[PERSON_NAME] ny" at bounding box center [276, 116] width 229 height 16
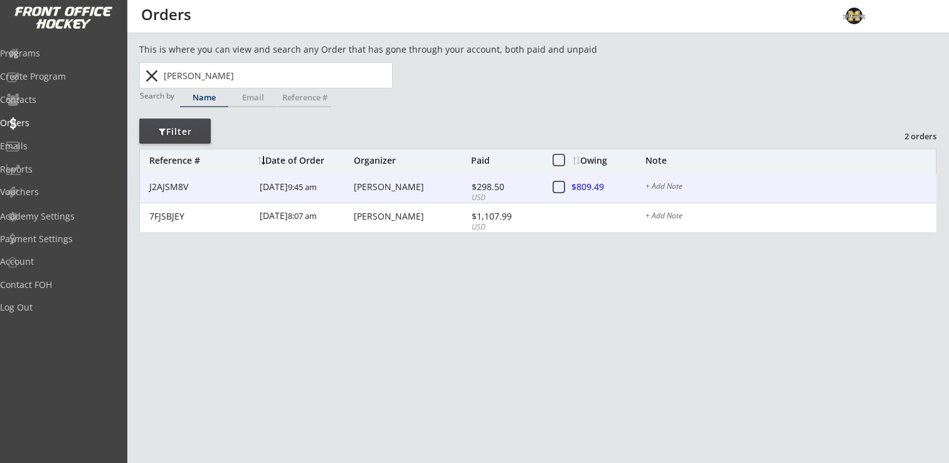
type input "[PERSON_NAME]"
click at [370, 189] on div "[PERSON_NAME]" at bounding box center [411, 186] width 114 height 9
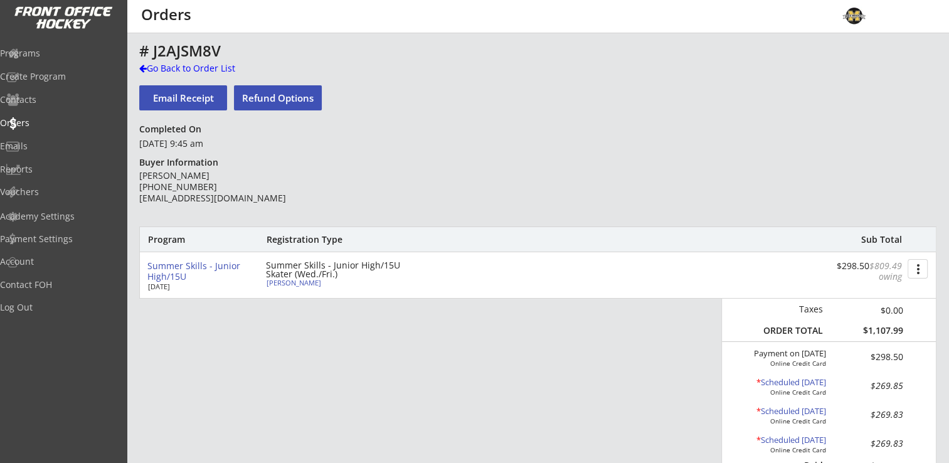
click at [290, 277] on div "Summer Skills - Junior High/15U Skater (Wed./Fri.)" at bounding box center [338, 270] width 144 height 18
select select ""Adult Small""
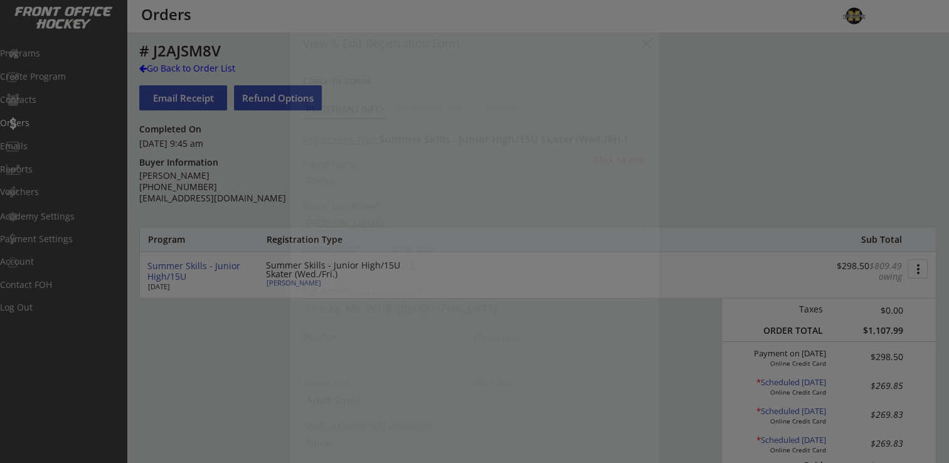
type input "[DEMOGRAPHIC_DATA]"
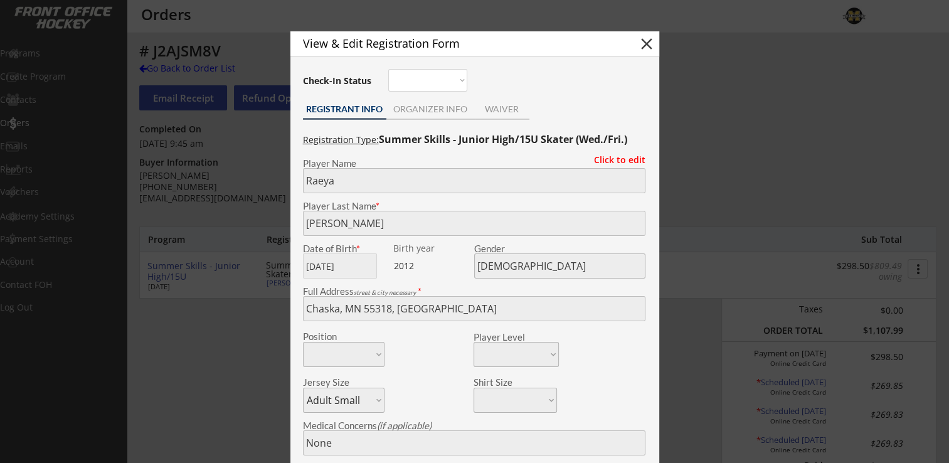
click at [646, 42] on button "close" at bounding box center [646, 43] width 19 height 19
select select ""PLACEHOLDER_1427118222253""
